Goal: Information Seeking & Learning: Learn about a topic

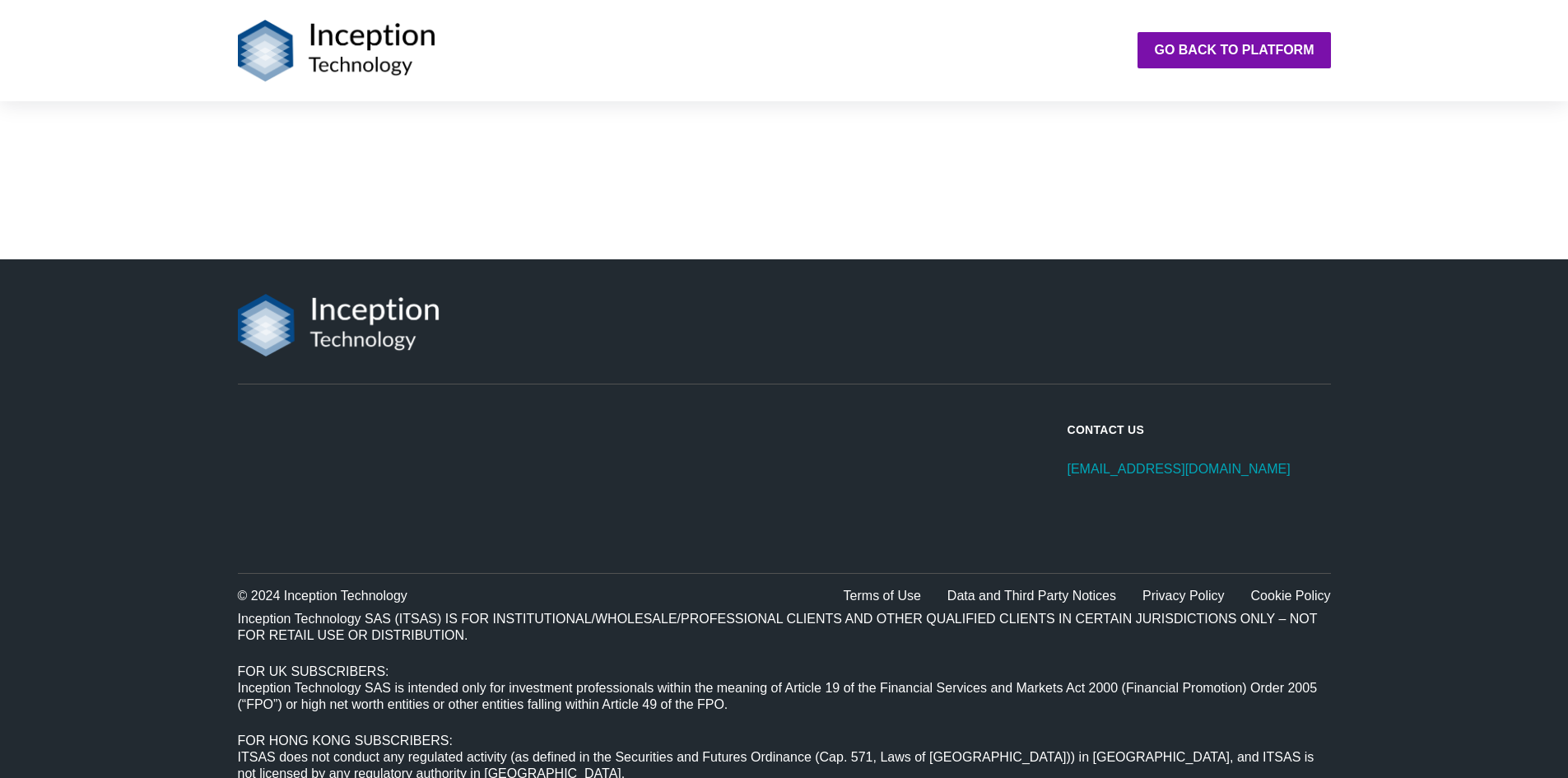
scroll to position [1056, 0]
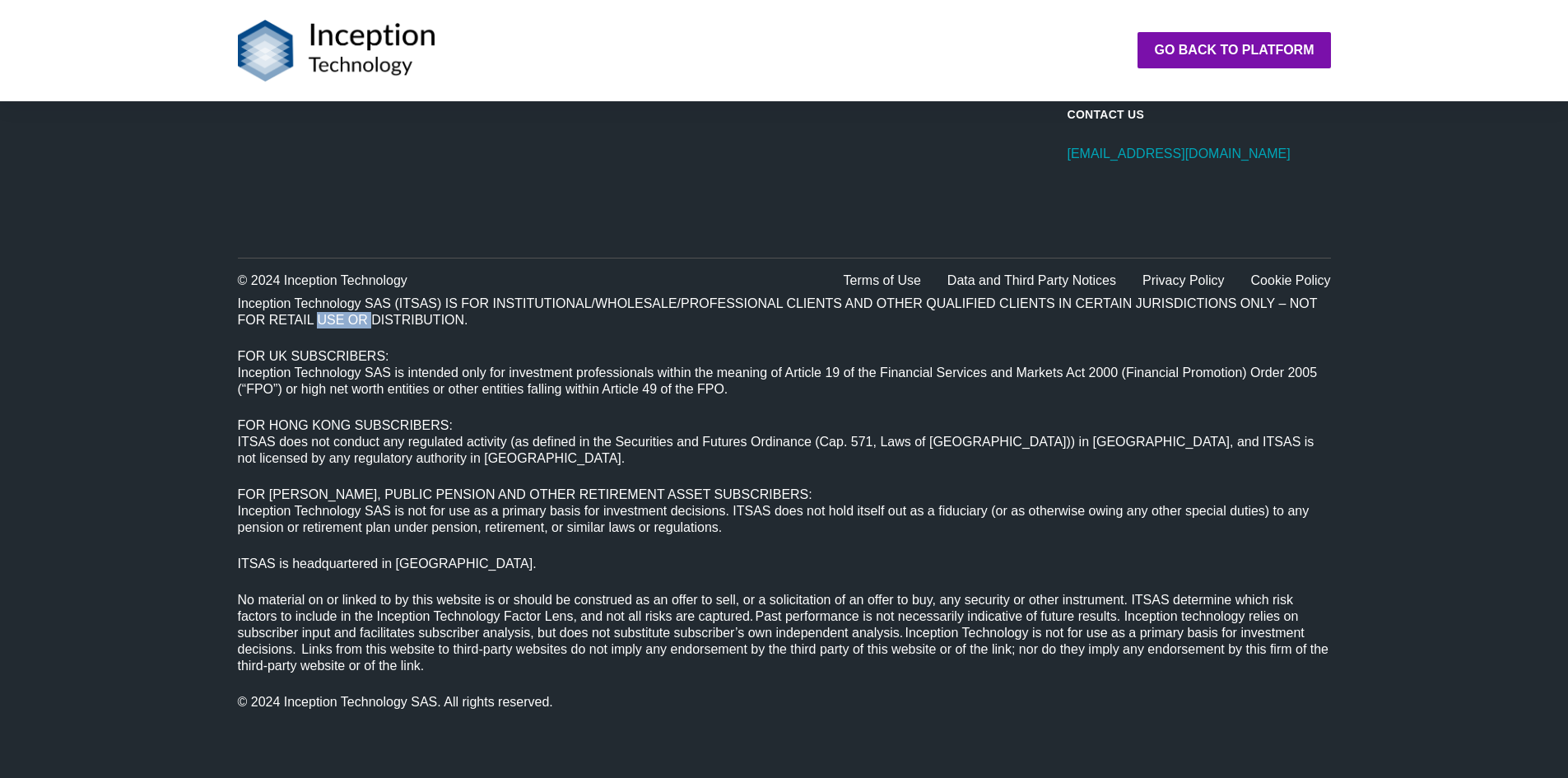
drag, startPoint x: 321, startPoint y: 315, endPoint x: 381, endPoint y: 317, distance: 60.0
click at [381, 317] on p "Inception Technology SAS (ITSAS) IS FOR INSTITUTIONAL/WHOLESALE/PROFESSIONAL CL…" at bounding box center [784, 312] width 1093 height 33
drag, startPoint x: 249, startPoint y: 316, endPoint x: 344, endPoint y: 320, distance: 95.1
click at [344, 320] on p "Inception Technology SAS (ITSAS) IS FOR INSTITUTIONAL/WHOLESALE/PROFESSIONAL CL…" at bounding box center [784, 312] width 1093 height 33
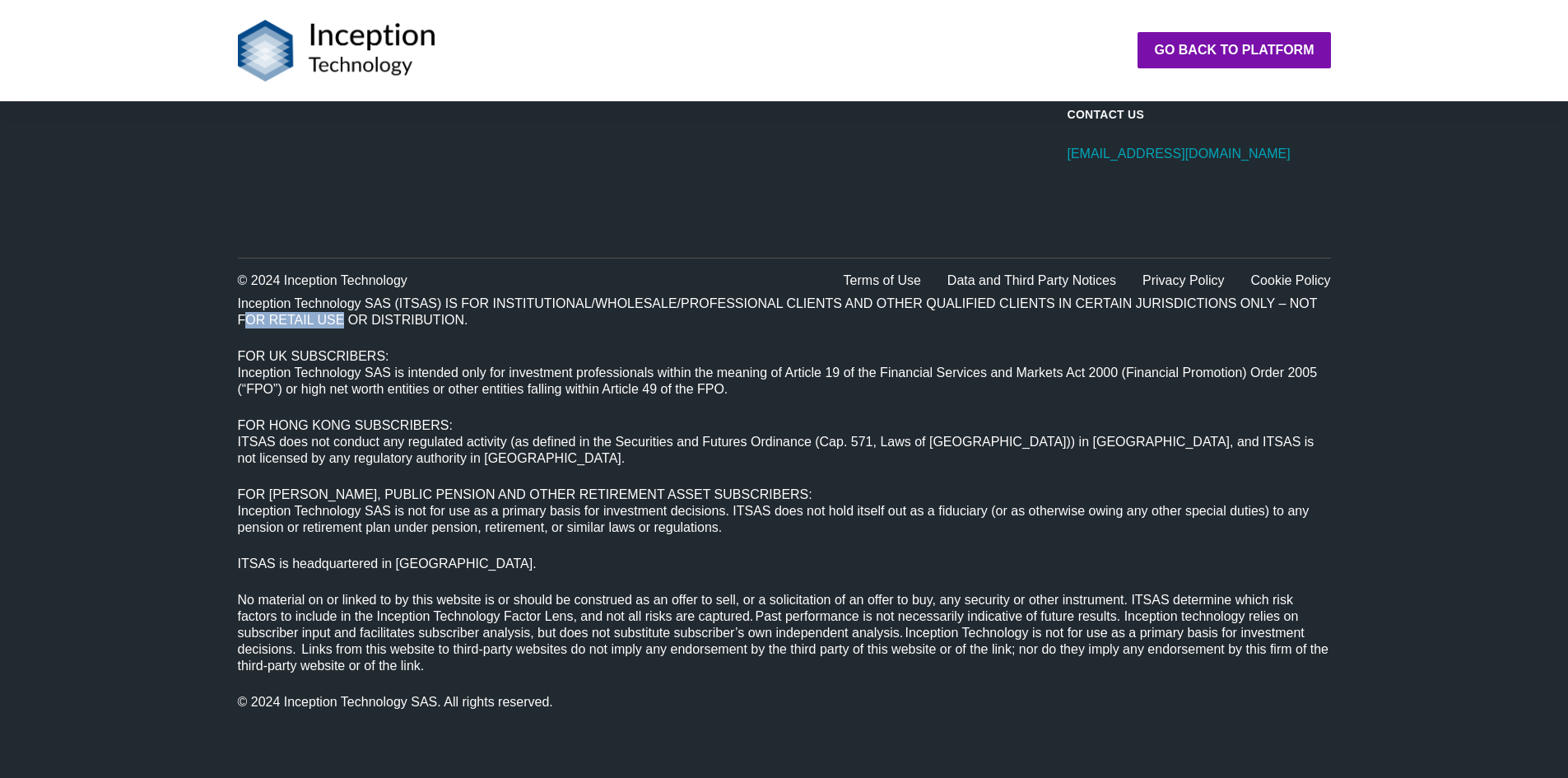
click at [344, 320] on p "Inception Technology SAS (ITSAS) IS FOR INSTITUTIONAL/WHOLESALE/PROFESSIONAL CL…" at bounding box center [784, 312] width 1093 height 33
drag, startPoint x: 326, startPoint y: 320, endPoint x: 411, endPoint y: 320, distance: 85.0
click at [411, 320] on p "Inception Technology SAS (ITSAS) IS FOR INSTITUTIONAL/WHOLESALE/PROFESSIONAL CL…" at bounding box center [784, 312] width 1093 height 33
drag, startPoint x: 245, startPoint y: 320, endPoint x: 317, endPoint y: 320, distance: 72.0
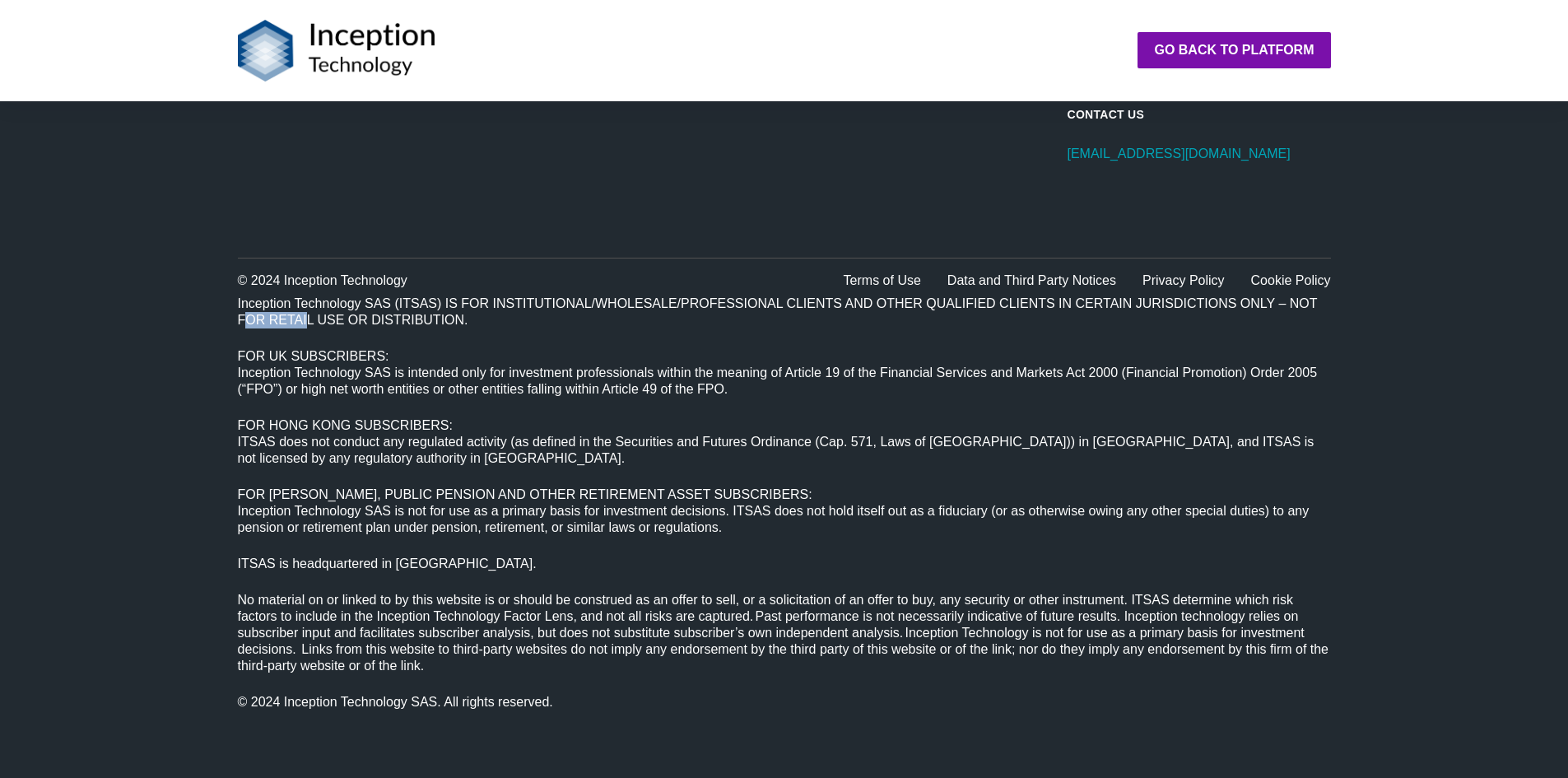
click at [317, 320] on p "Inception Technology SAS (ITSAS) IS FOR INSTITUTIONAL/WHOLESALE/PROFESSIONAL CL…" at bounding box center [784, 312] width 1093 height 33
drag, startPoint x: 292, startPoint y: 320, endPoint x: 363, endPoint y: 320, distance: 71.0
click at [363, 320] on p "Inception Technology SAS (ITSAS) IS FOR INSTITUTIONAL/WHOLESALE/PROFESSIONAL CL…" at bounding box center [784, 312] width 1093 height 33
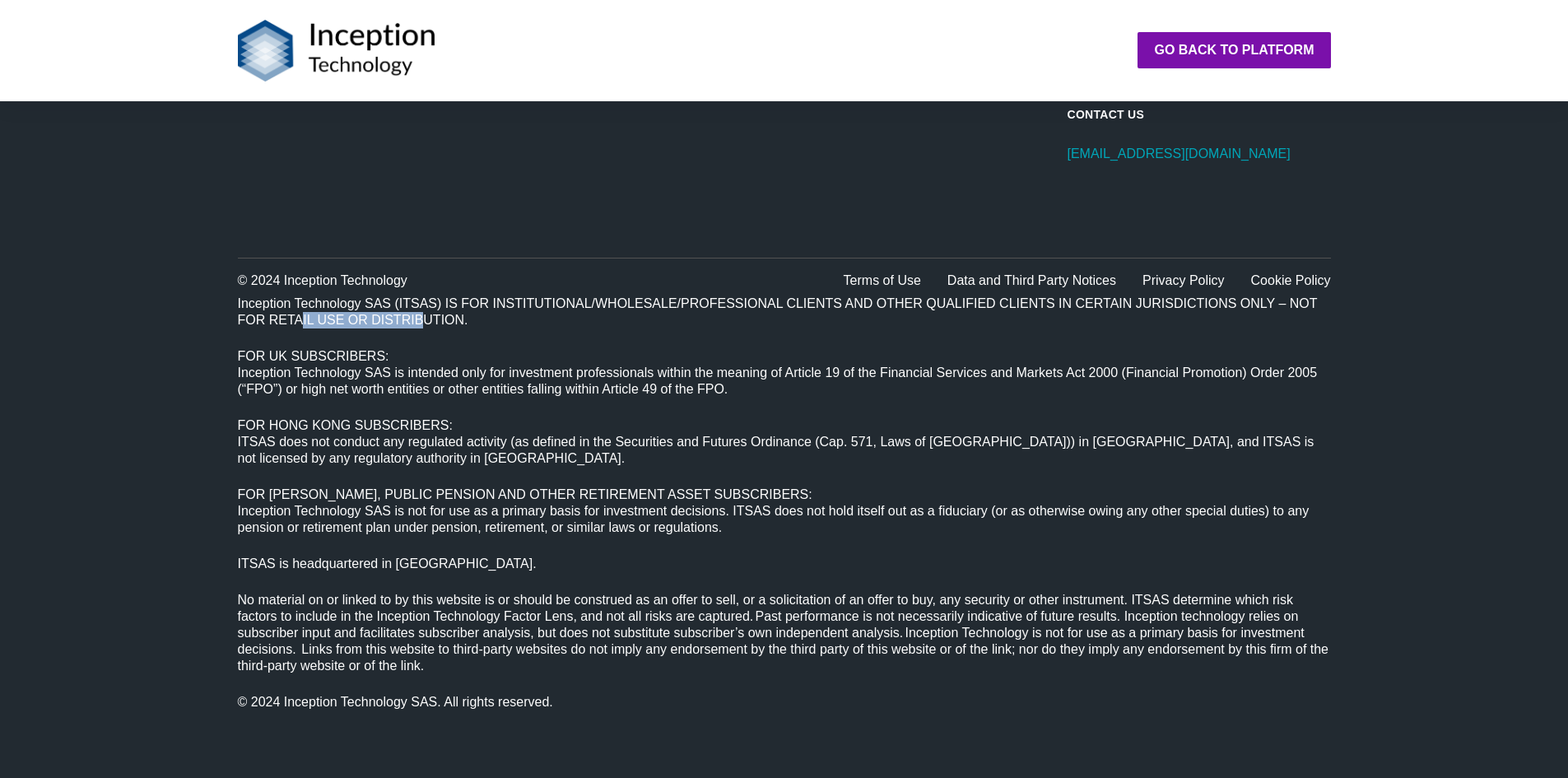
drag, startPoint x: 303, startPoint y: 320, endPoint x: 425, endPoint y: 318, distance: 122.0
click at [425, 318] on p "Inception Technology SAS (ITSAS) IS FOR INSTITUTIONAL/WHOLESALE/PROFESSIONAL CL…" at bounding box center [784, 312] width 1093 height 33
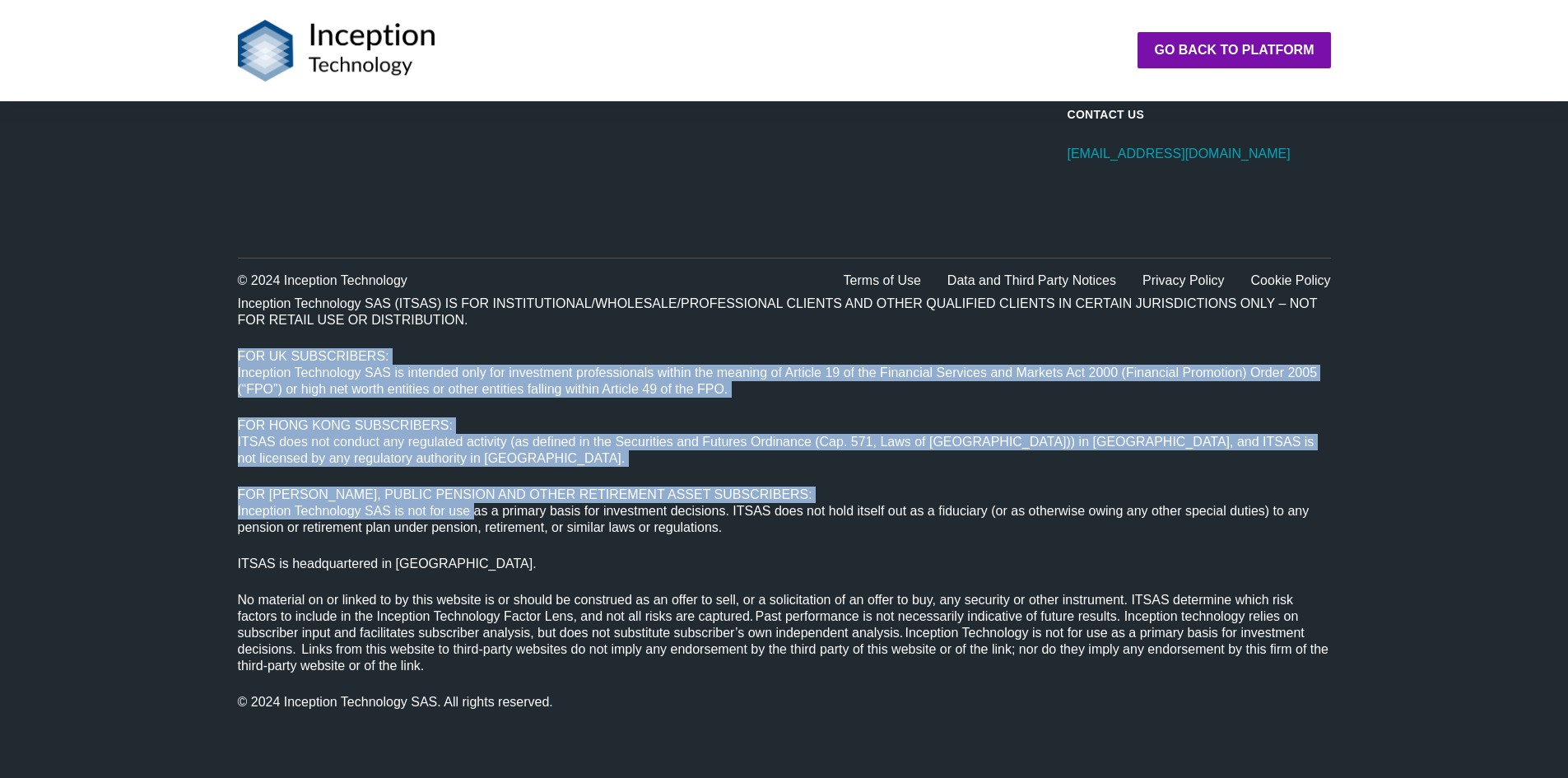
drag, startPoint x: 235, startPoint y: 355, endPoint x: 480, endPoint y: 518, distance: 294.3
click at [477, 518] on div "Inception Technology SAS (ITSAS) IS FOR INSTITUTIONAL/WHOLESALE/PROFESSIONAL CL…" at bounding box center [784, 503] width 1106 height 428
click at [304, 518] on p "Inception Technology SAS is not for use as a primary basis for investment decis…" at bounding box center [784, 519] width 1093 height 33
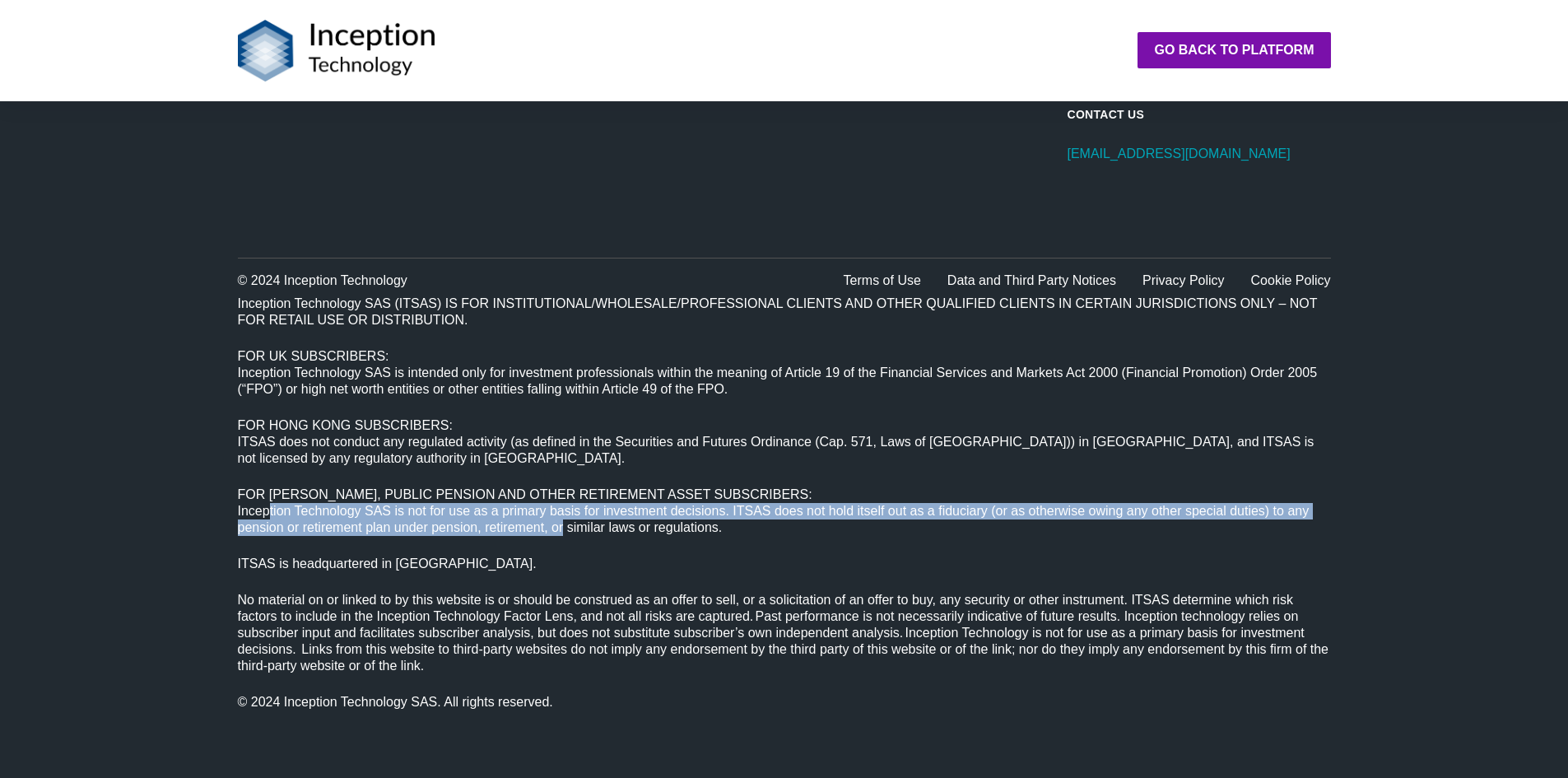
drag, startPoint x: 272, startPoint y: 510, endPoint x: 562, endPoint y: 520, distance: 290.2
click at [562, 520] on p "Inception Technology SAS is not for use as a primary basis for investment decis…" at bounding box center [784, 519] width 1093 height 33
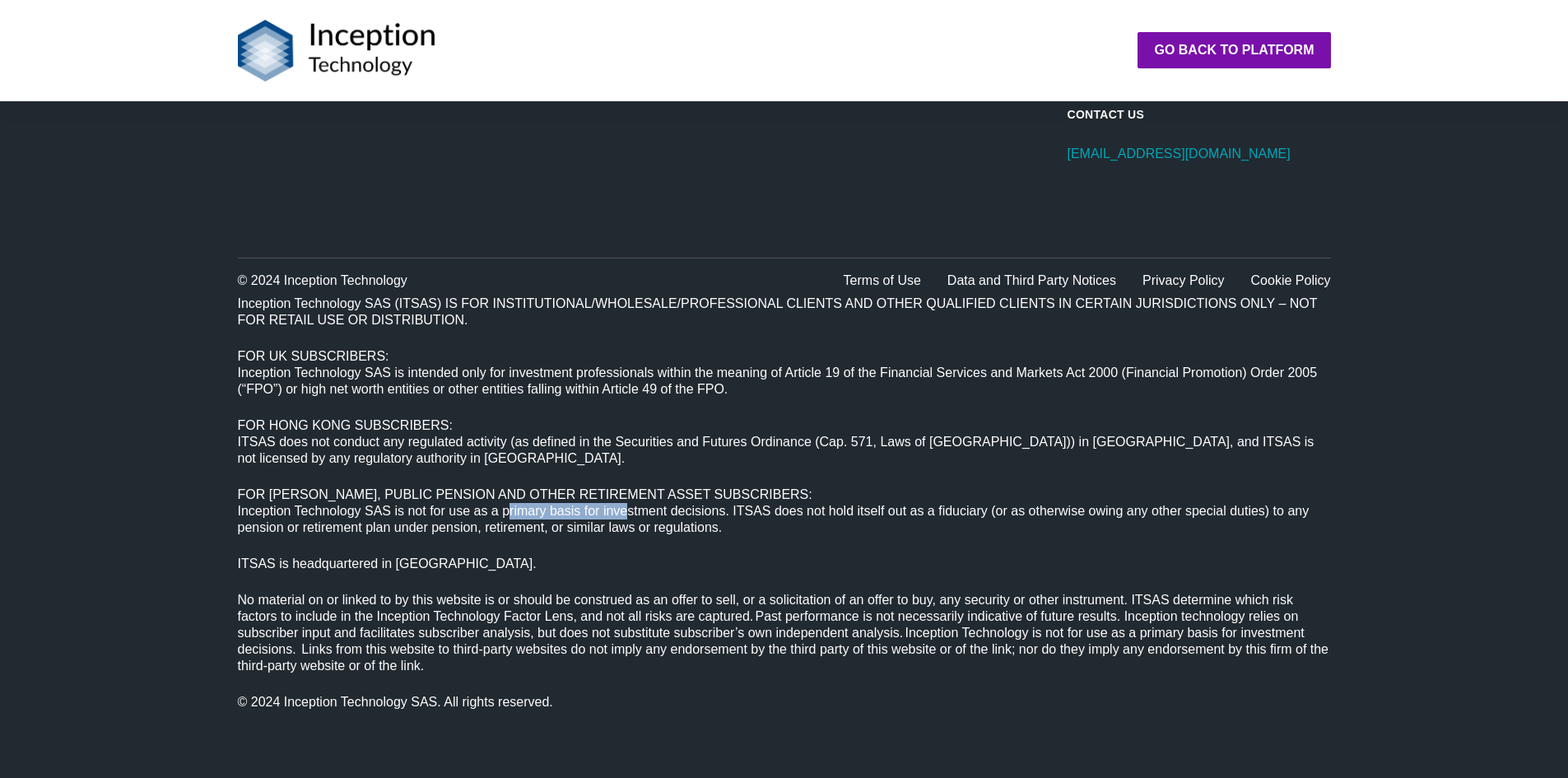
drag, startPoint x: 520, startPoint y: 515, endPoint x: 648, endPoint y: 517, distance: 128.0
click at [639, 515] on p "Inception Technology SAS is not for use as a primary basis for investment decis…" at bounding box center [784, 519] width 1093 height 33
click at [663, 518] on p "Inception Technology SAS is not for use as a primary basis for investment decis…" at bounding box center [784, 519] width 1093 height 33
click at [701, 510] on p "Inception Technology SAS is not for use as a primary basis for investment decis…" at bounding box center [784, 519] width 1093 height 33
drag, startPoint x: 237, startPoint y: 488, endPoint x: 355, endPoint y: 493, distance: 118.1
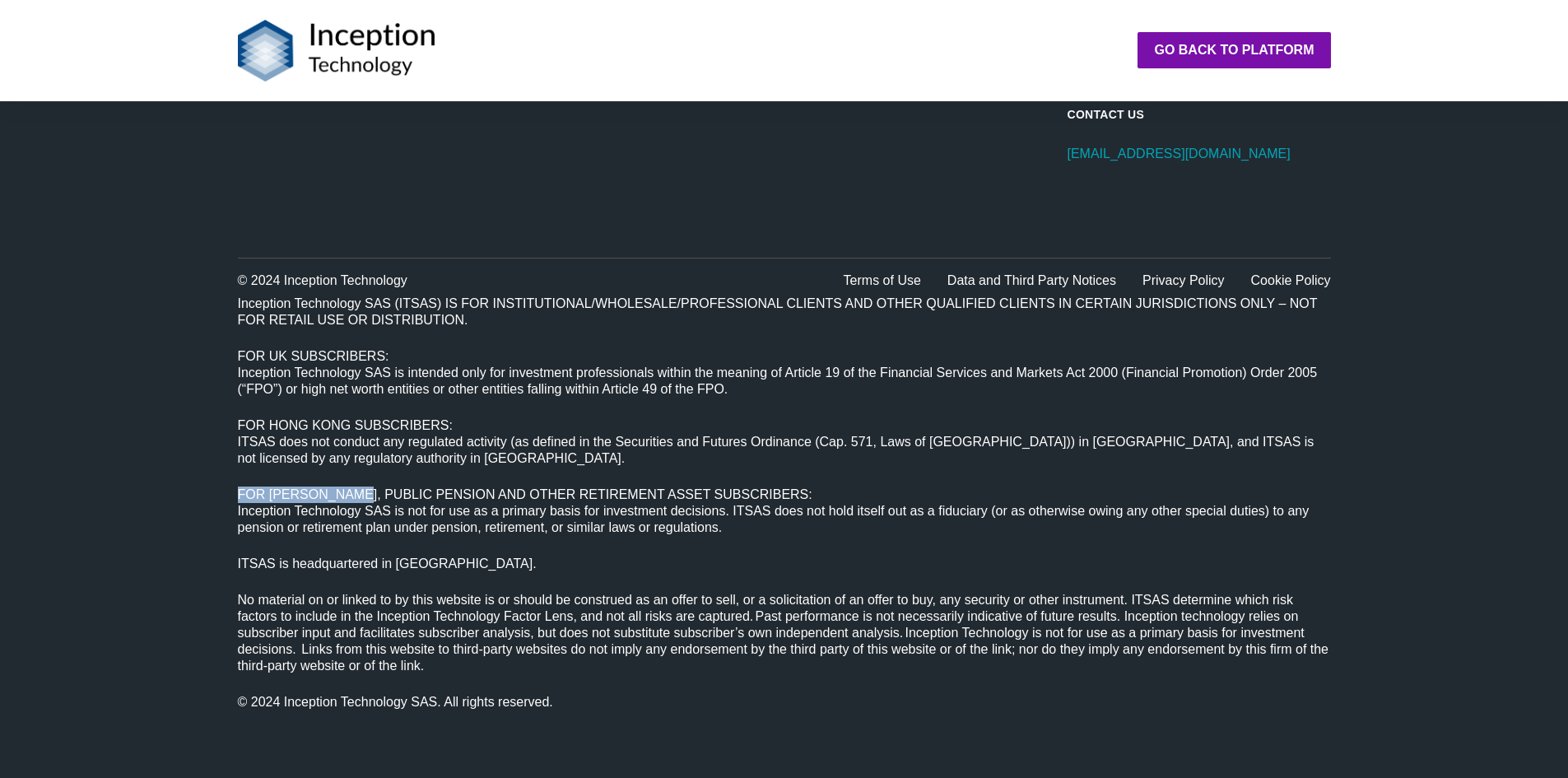
click at [355, 493] on strong "FOR ERISA, PUBLIC PENSION AND OTHER RETIREMENT ASSET SUBSCRIBERS:" at bounding box center [525, 494] width 575 height 14
drag, startPoint x: 315, startPoint y: 492, endPoint x: 472, endPoint y: 492, distance: 157.0
click at [472, 492] on strong "FOR ERISA, PUBLIC PENSION AND OTHER RETIREMENT ASSET SUBSCRIBERS:" at bounding box center [525, 494] width 575 height 14
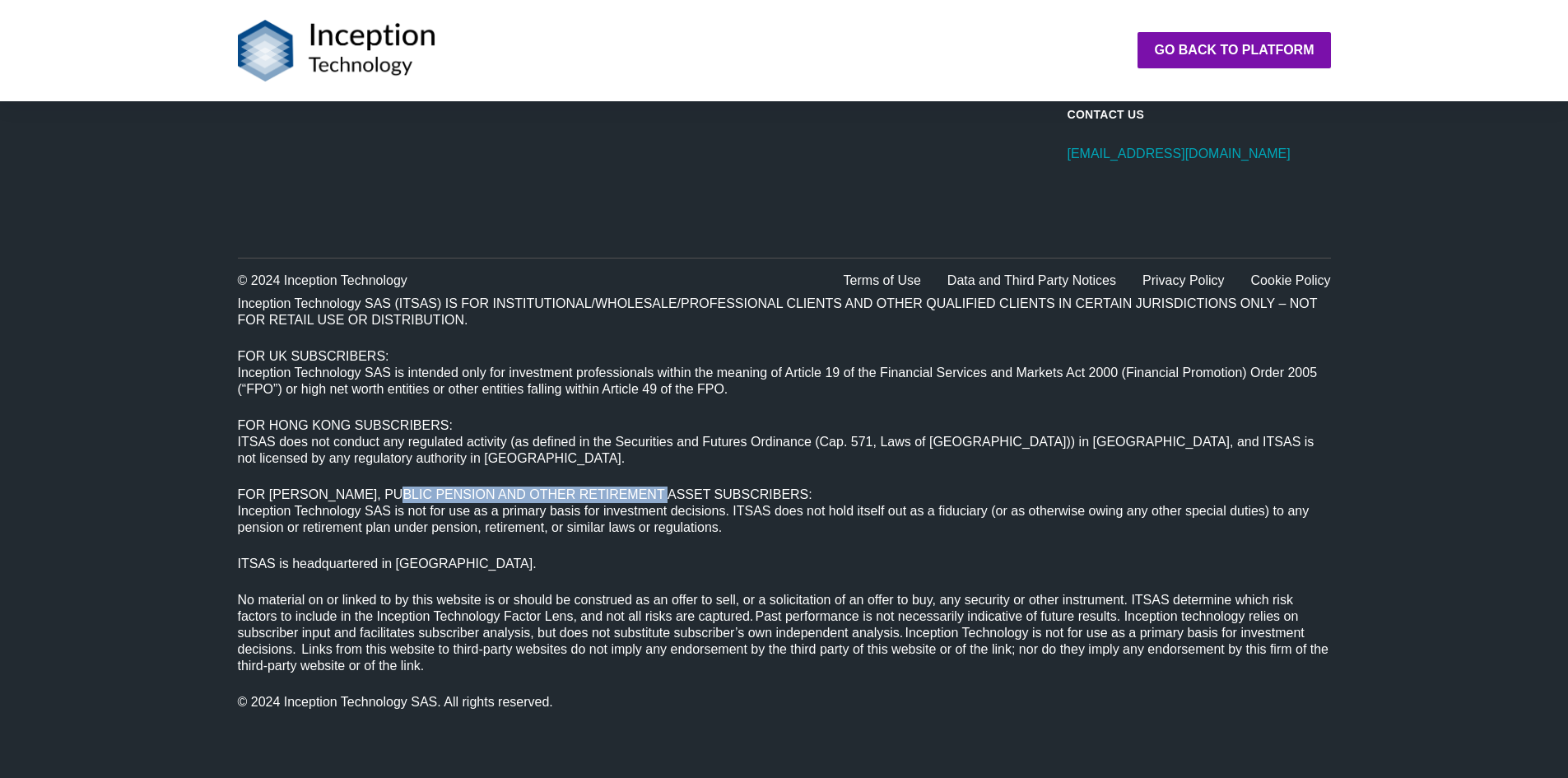
drag, startPoint x: 389, startPoint y: 486, endPoint x: 663, endPoint y: 492, distance: 274.1
click at [663, 492] on strong "FOR ERISA, PUBLIC PENSION AND OTHER RETIREMENT ASSET SUBSCRIBERS:" at bounding box center [525, 494] width 575 height 14
drag, startPoint x: 499, startPoint y: 492, endPoint x: 715, endPoint y: 495, distance: 216.0
click at [715, 495] on strong "FOR ERISA, PUBLIC PENSION AND OTHER RETIREMENT ASSET SUBSCRIBERS:" at bounding box center [525, 494] width 575 height 14
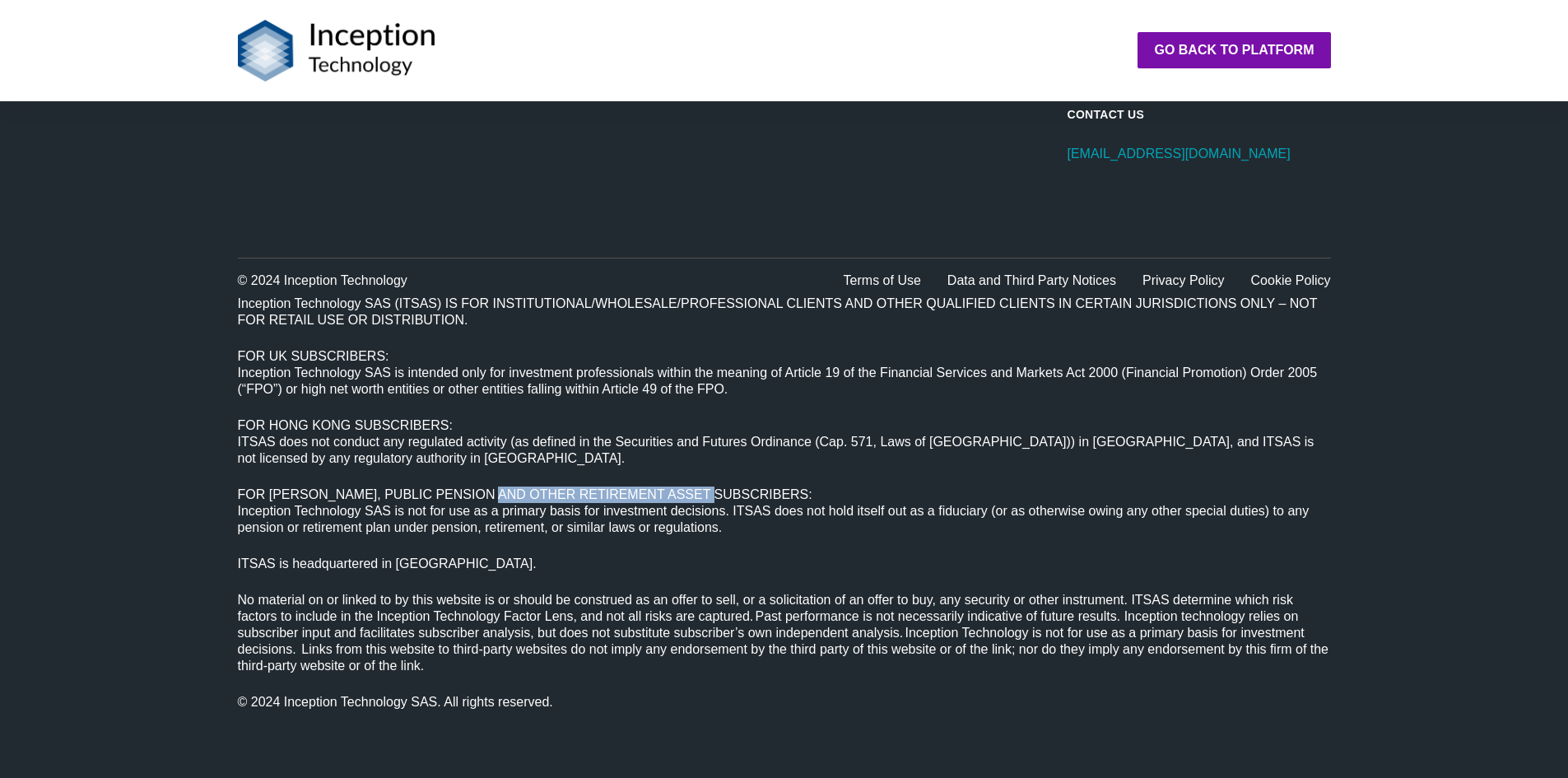
click at [715, 495] on strong "FOR ERISA, PUBLIC PENSION AND OTHER RETIREMENT ASSET SUBSCRIBERS:" at bounding box center [525, 494] width 575 height 14
drag, startPoint x: 556, startPoint y: 495, endPoint x: 699, endPoint y: 495, distance: 143.0
click at [699, 495] on strong "FOR ERISA, PUBLIC PENSION AND OTHER RETIREMENT ASSET SUBSCRIBERS:" at bounding box center [525, 494] width 575 height 14
click at [530, 487] on strong "FOR ERISA, PUBLIC PENSION AND OTHER RETIREMENT ASSET SUBSCRIBERS:" at bounding box center [525, 494] width 575 height 14
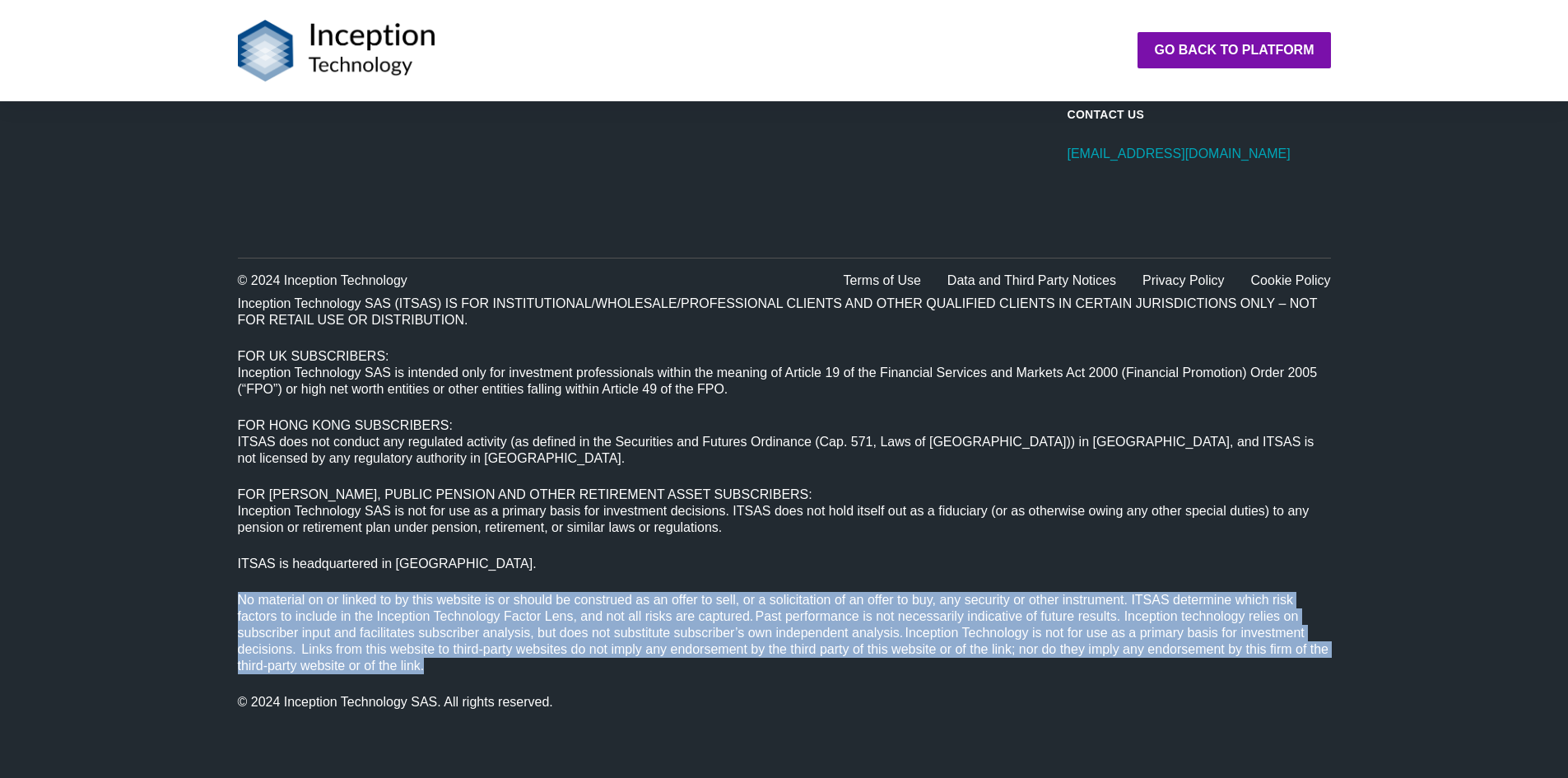
drag, startPoint x: 230, startPoint y: 595, endPoint x: 618, endPoint y: 659, distance: 393.2
click at [618, 659] on div "Inception Technology SAS (ITSAS) IS FOR INSTITUTIONAL/WHOLESALE/PROFESSIONAL CL…" at bounding box center [784, 503] width 1106 height 428
click at [618, 660] on p "No material on or linked to by this website is or should be construed as an off…" at bounding box center [784, 633] width 1093 height 83
click at [511, 641] on span "No material on or linked to by this website is or should be construed as an off…" at bounding box center [783, 632] width 1091 height 80
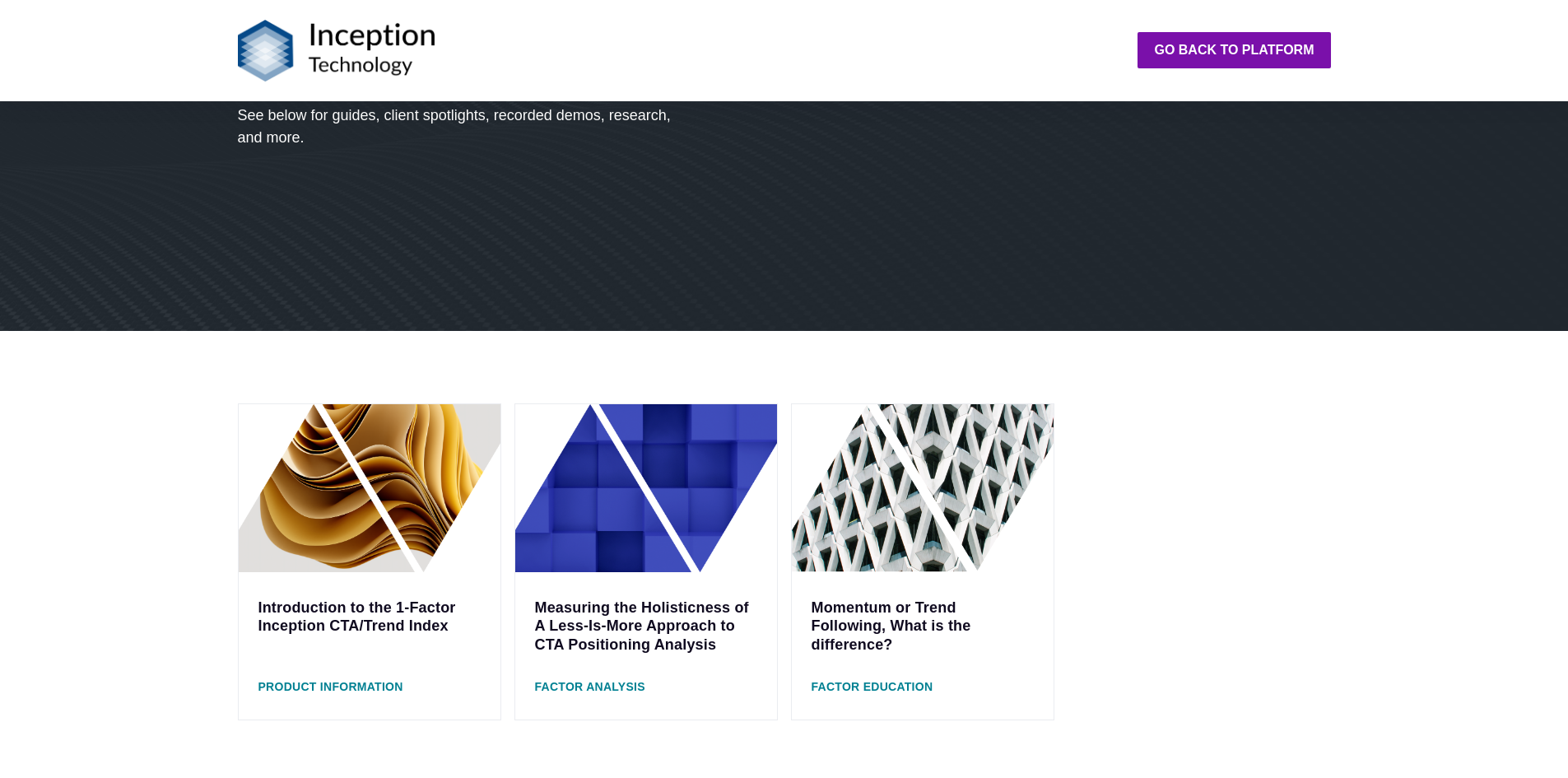
scroll to position [0, 0]
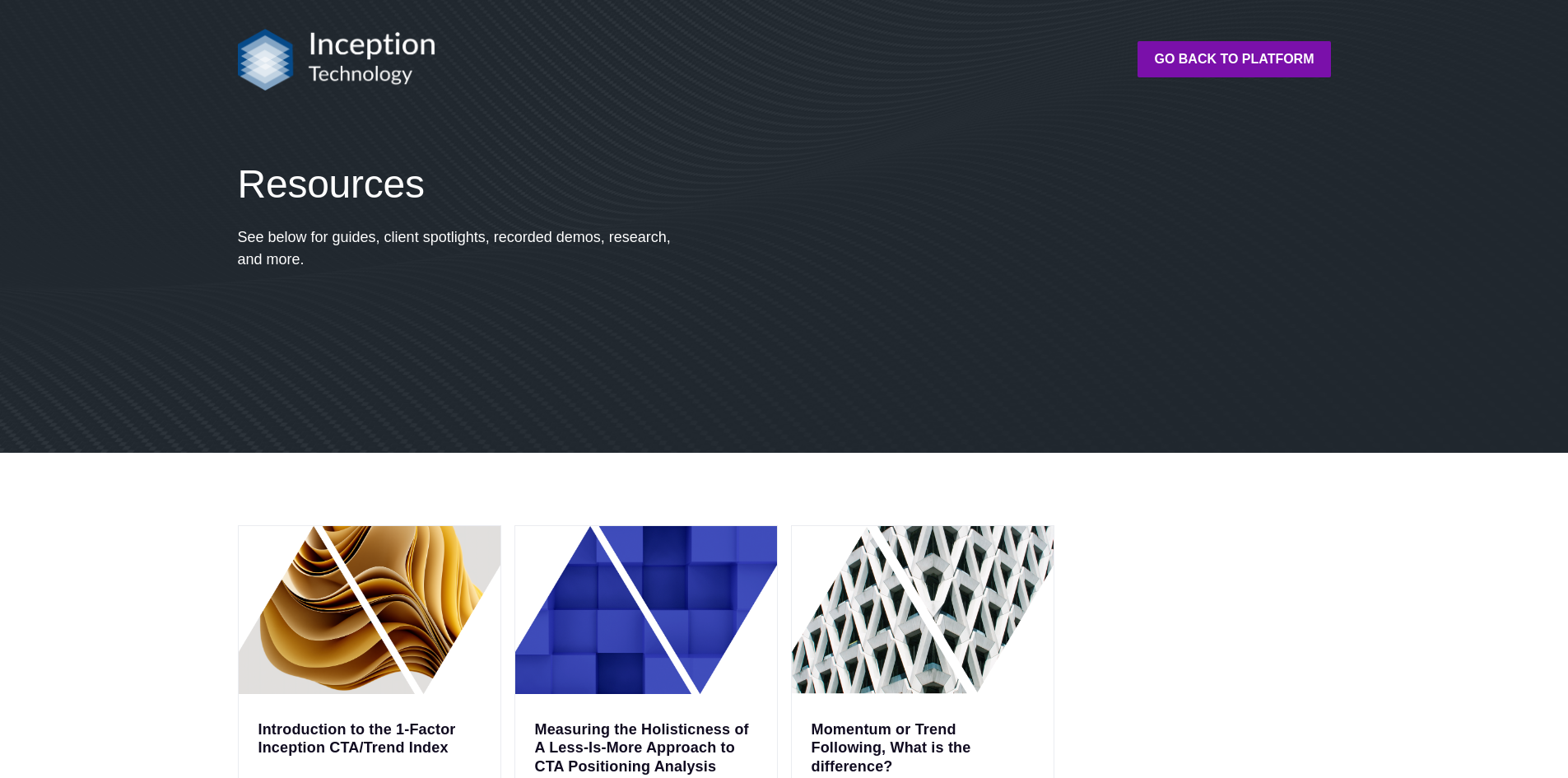
click at [245, 56] on img at bounding box center [336, 59] width 197 height 62
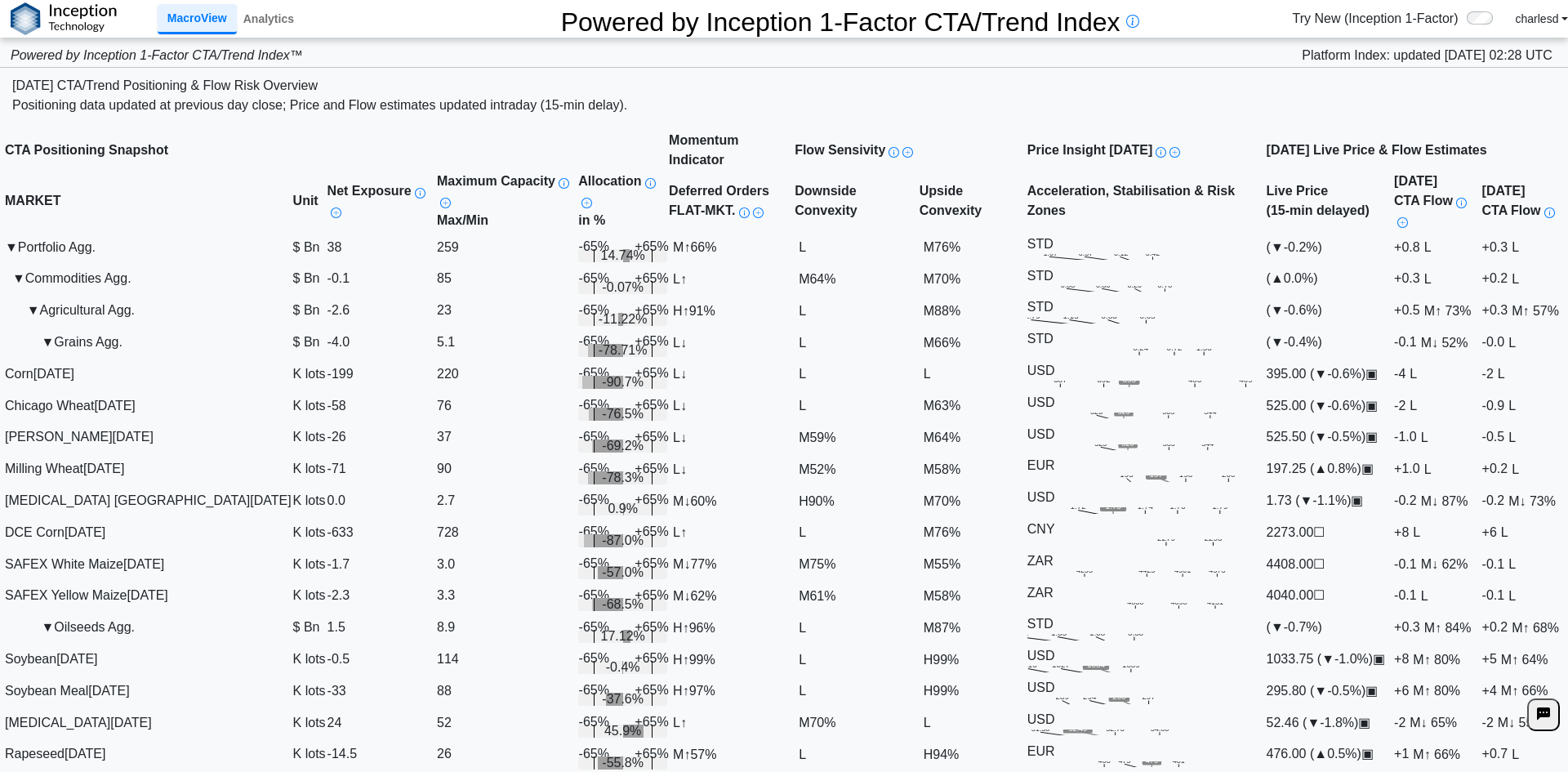
scroll to position [3955, 0]
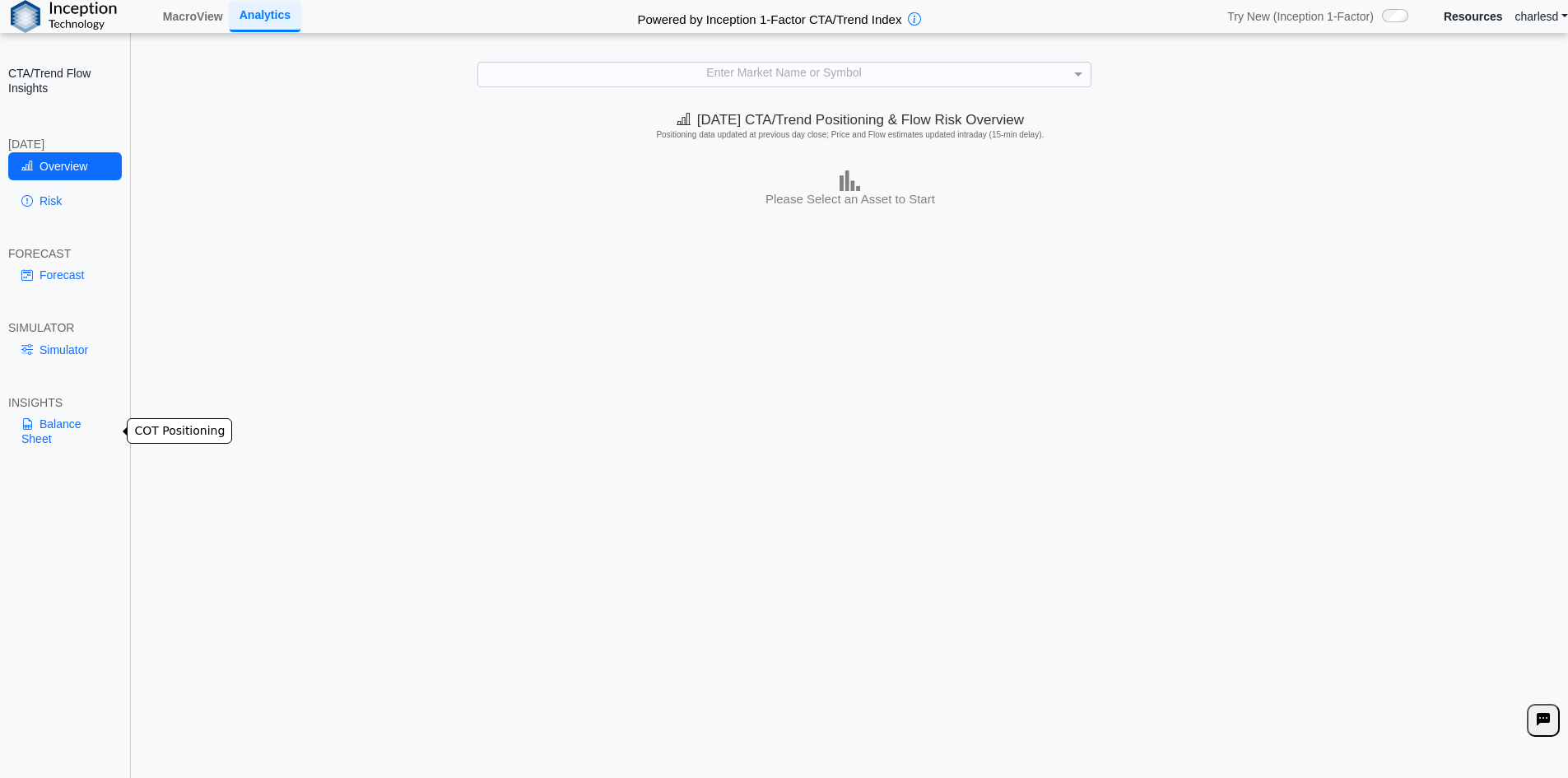
click at [44, 415] on link "Balance Sheet" at bounding box center [65, 431] width 114 height 43
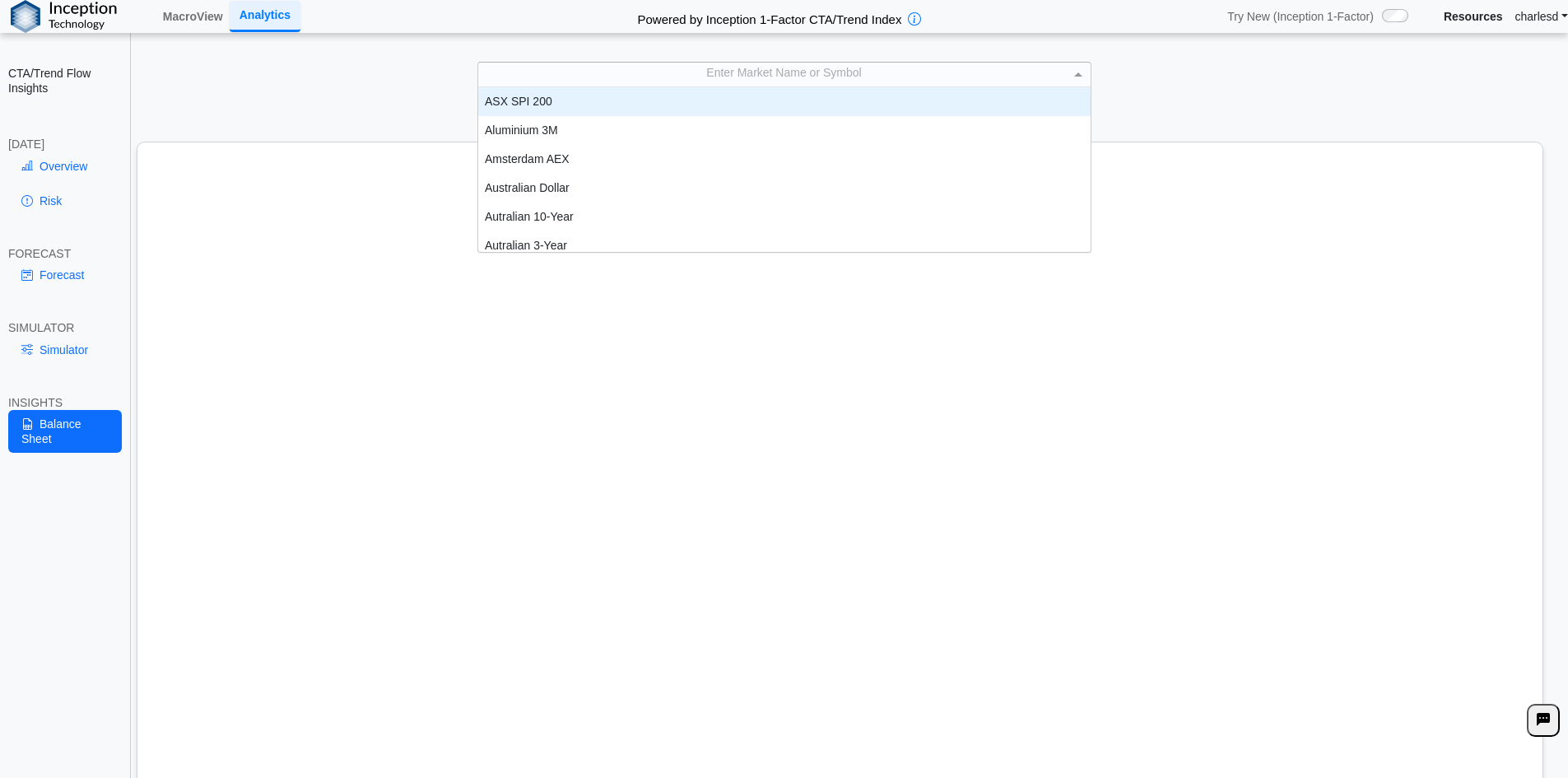
click at [677, 73] on div "Enter Market Name or Symbol" at bounding box center [784, 74] width 612 height 23
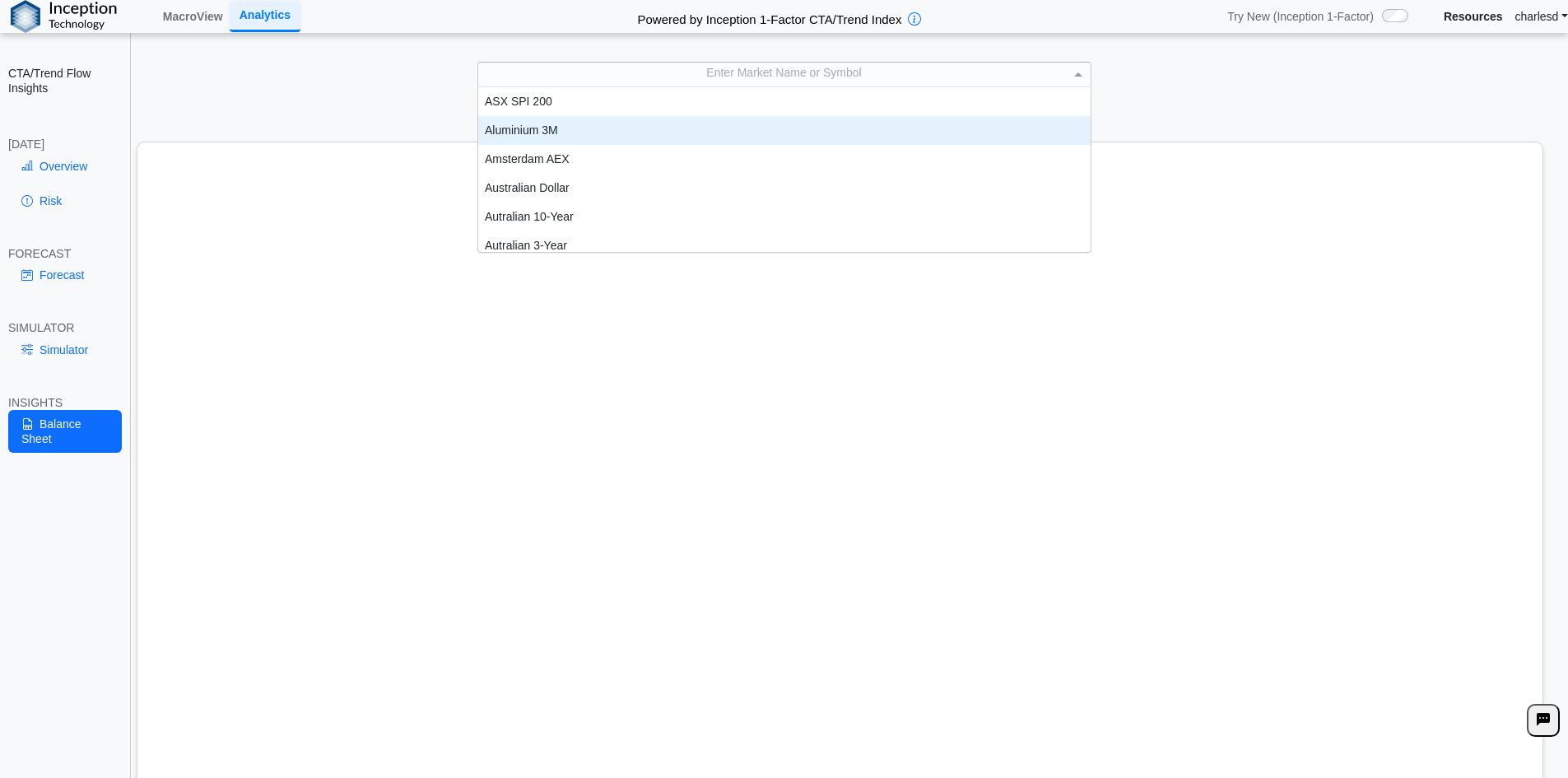
click at [596, 127] on div "Aluminium 3M" at bounding box center [784, 130] width 612 height 29
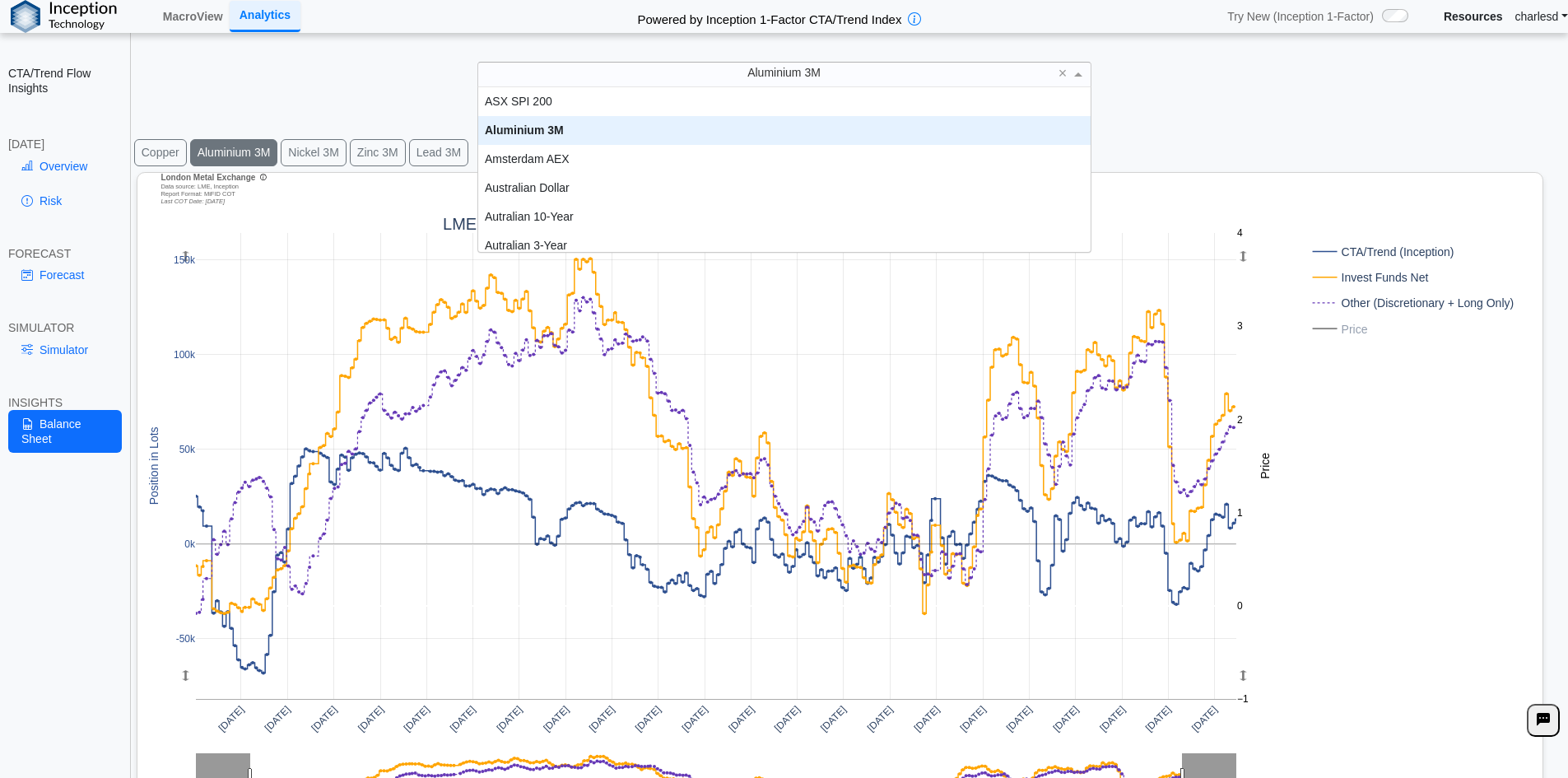
click at [710, 85] on div "Aluminium 3M" at bounding box center [784, 74] width 612 height 23
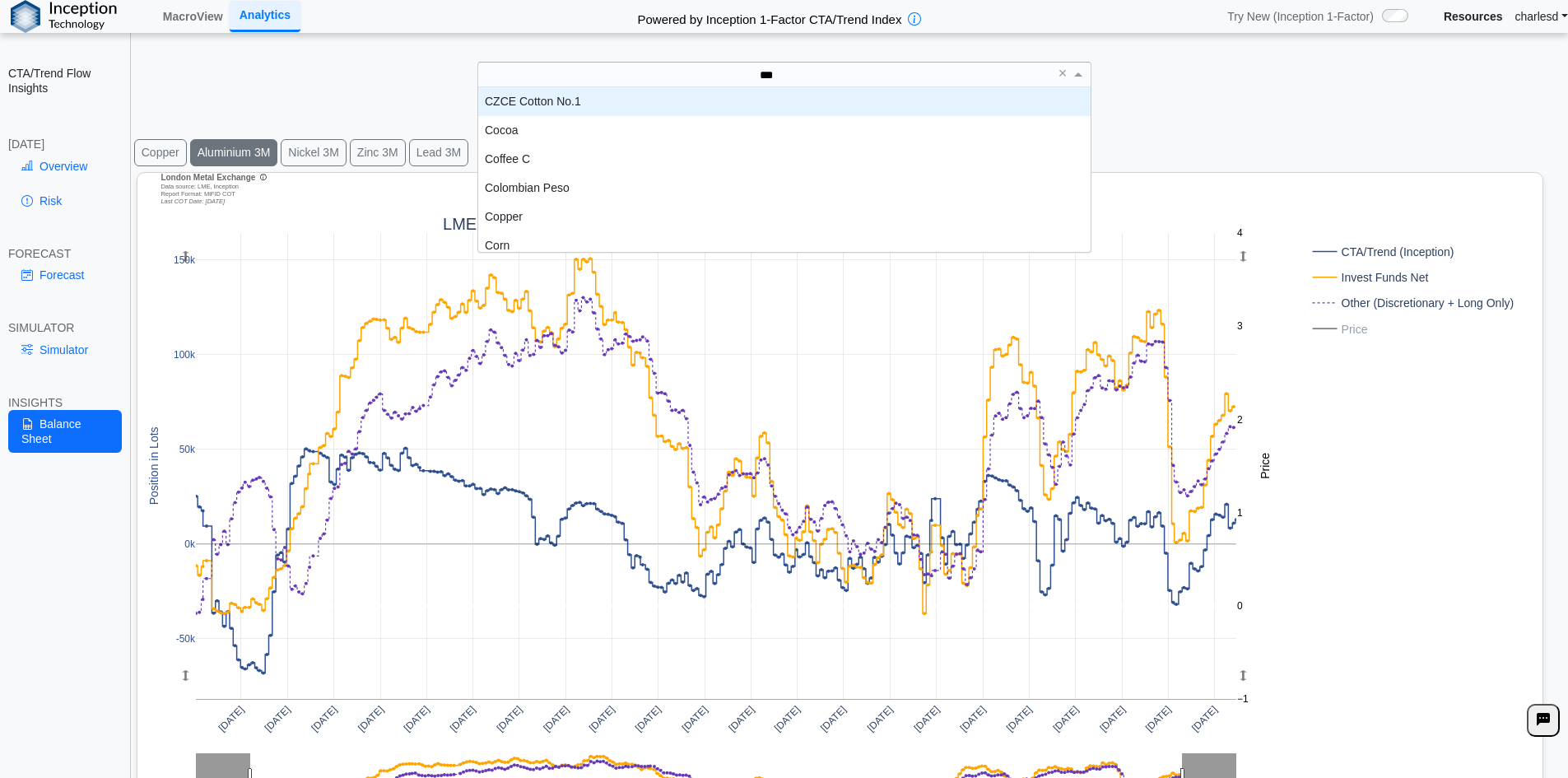
scroll to position [45, 600]
type input "****"
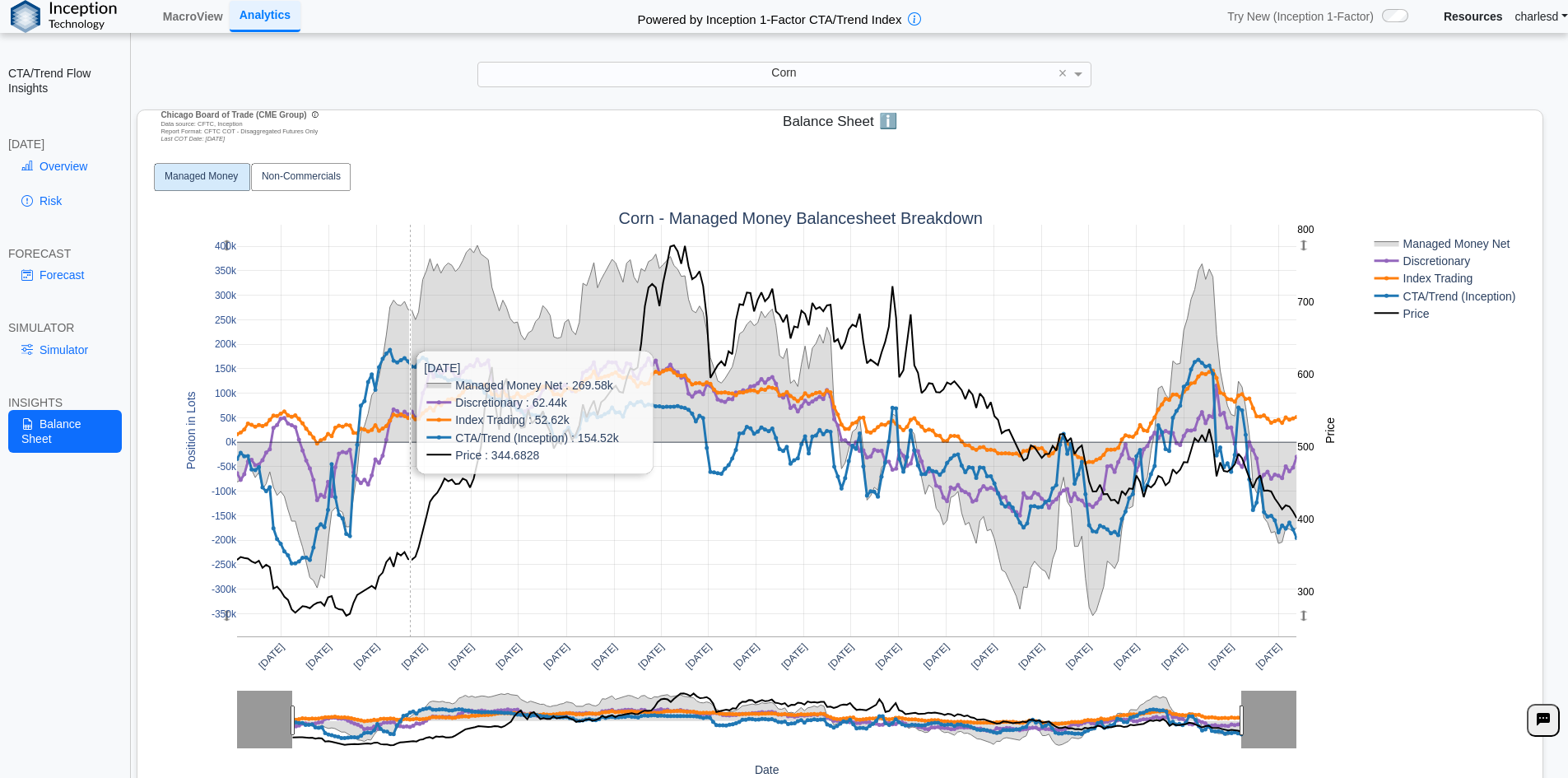
scroll to position [97, 0]
